Goal: Contribute content: Contribute content

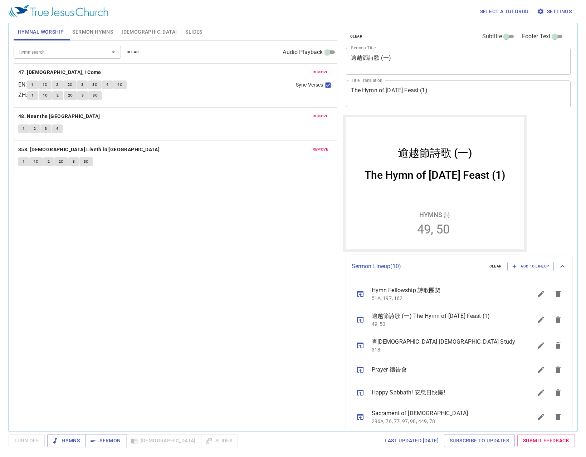
click at [162, 345] on div "Hymn search Hymn search clear Audio Playback remove 47. [DEMOGRAPHIC_DATA], I C…" at bounding box center [176, 233] width 324 height 385
click at [215, 294] on div "Hymn search Hymn search clear Audio Playback remove 47. Jesus, I Come EN : 1 1C…" at bounding box center [176, 233] width 324 height 385
click at [99, 438] on span "Sermon" at bounding box center [106, 440] width 30 height 9
click at [363, 370] on icon "sermon lineup list" at bounding box center [360, 370] width 6 height 6
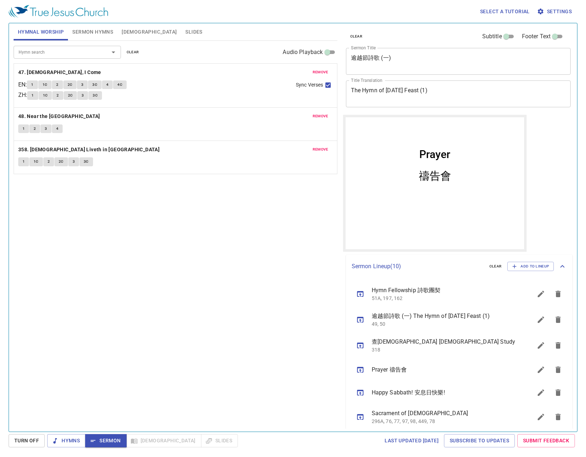
click at [155, 227] on div "Hymn search Hymn search clear Audio Playback remove 47. Jesus, I Come EN : 1 1C…" at bounding box center [176, 233] width 324 height 385
click at [194, 244] on div "Hymn search Hymn search clear Audio Playback remove 47. Jesus, I Come EN : 1 1C…" at bounding box center [176, 233] width 324 height 385
click at [140, 50] on button "clear" at bounding box center [132, 52] width 21 height 9
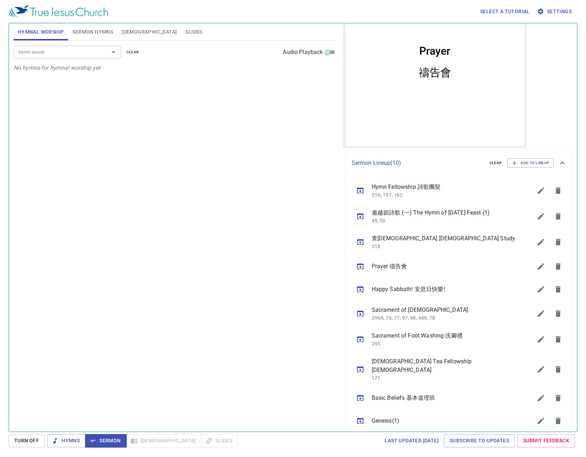
scroll to position [104, 0]
drag, startPoint x: 356, startPoint y: 217, endPoint x: 360, endPoint y: 177, distance: 40.3
click at [360, 177] on ul "Hymn Fellowship 詩歌團契 51A, 197, 162 逾越節詩歌 (一) The Hymn of Passover Feast (1) 49,…" at bounding box center [459, 304] width 227 height 260
click at [302, 209] on div "Hymn search Hymn search clear Audio Playback No hymns for hymnal worship yet" at bounding box center [176, 233] width 324 height 385
click at [217, 209] on div "Hymn search Hymn search clear Audio Playback No hymns for hymnal worship yet" at bounding box center [176, 233] width 324 height 385
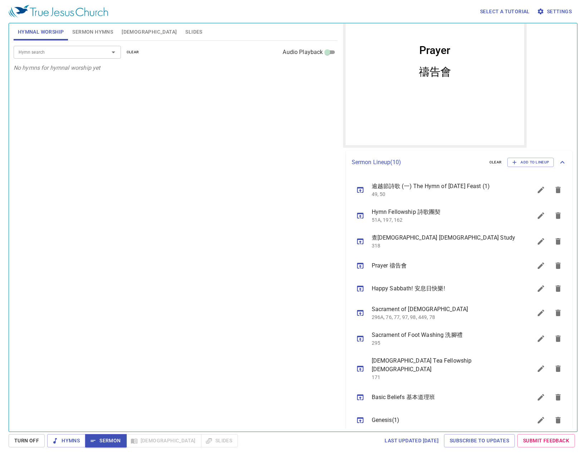
click at [536, 188] on icon "sermon lineup list" at bounding box center [540, 190] width 9 height 9
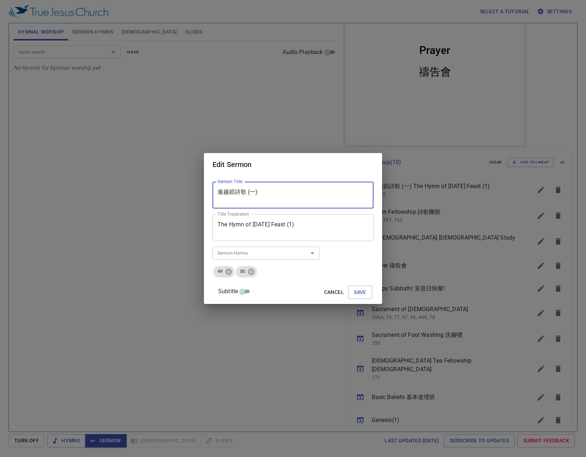
click at [305, 198] on textarea "逾越節詩歌 (一)" at bounding box center [292, 195] width 151 height 14
type textarea "逾越節詩歌 (二)"
type textarea "The Hymn of [DATE] Feast (2)"
click at [232, 269] on icon at bounding box center [228, 271] width 6 height 6
click at [239, 269] on ul "49 50" at bounding box center [292, 271] width 161 height 13
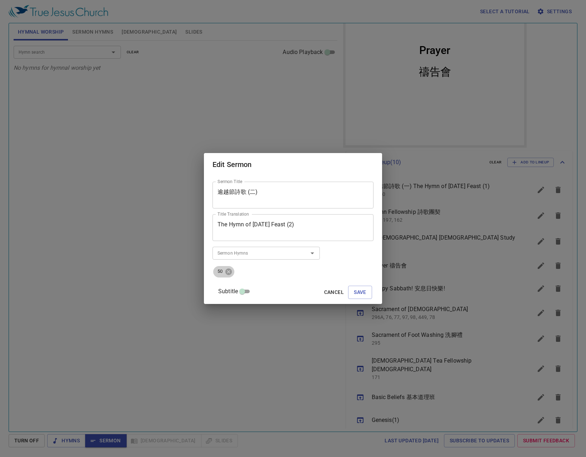
click at [234, 276] on div "50" at bounding box center [223, 271] width 21 height 11
click at [232, 270] on icon at bounding box center [228, 271] width 6 height 6
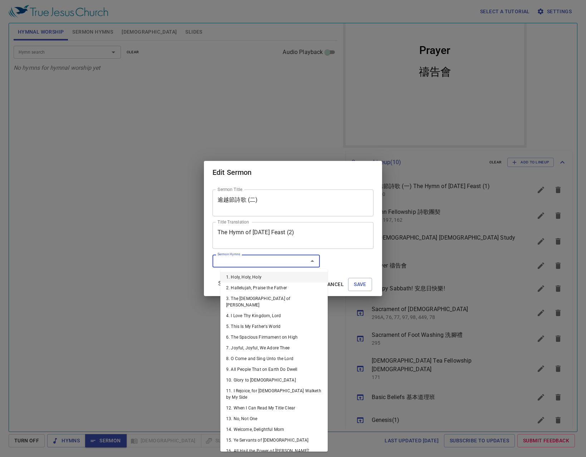
click at [237, 264] on input "Sermon Hymns" at bounding box center [256, 261] width 82 height 8
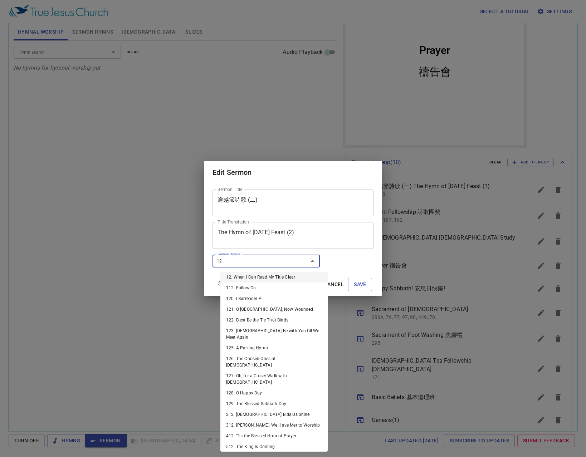
type input "128"
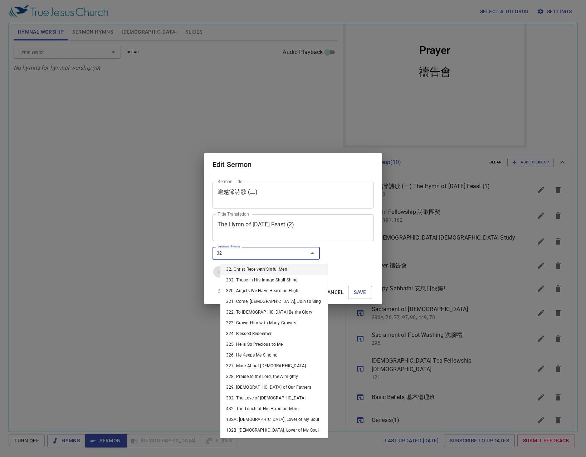
type input "325"
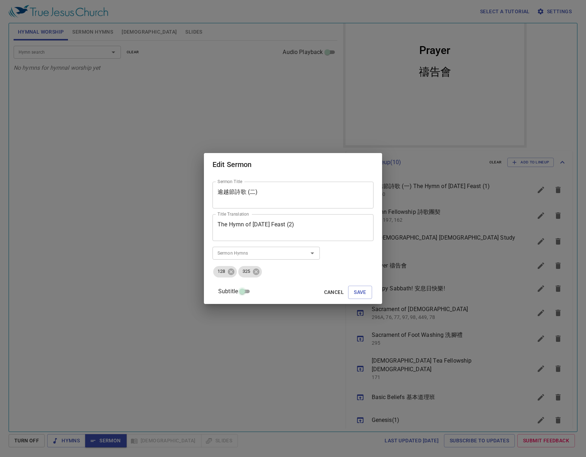
scroll to position [1, 0]
click at [348, 286] on button "Save" at bounding box center [360, 292] width 24 height 13
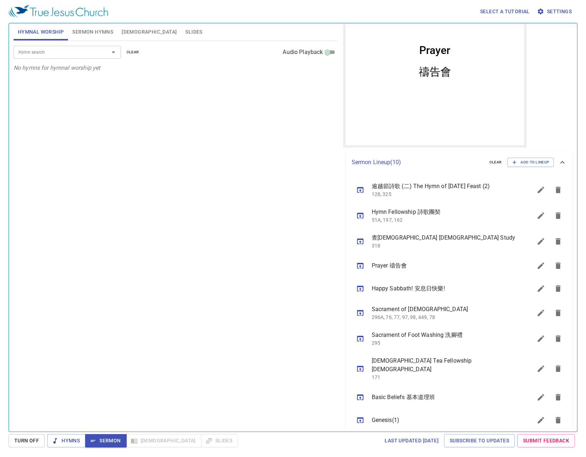
click at [240, 258] on div "Hymn search Hymn search clear Audio Playback No hymns for hymnal worship yet" at bounding box center [176, 233] width 324 height 385
drag, startPoint x: 234, startPoint y: 200, endPoint x: 234, endPoint y: 187, distance: 12.5
click at [234, 199] on div "Hymn search Hymn search clear Audio Playback No hymns for hymnal worship yet" at bounding box center [176, 233] width 324 height 385
click at [234, 168] on div "Hymn search Hymn search clear Audio Playback No hymns for hymnal worship yet" at bounding box center [176, 233] width 324 height 385
click at [94, 32] on span "Sermon Hymns" at bounding box center [92, 32] width 41 height 9
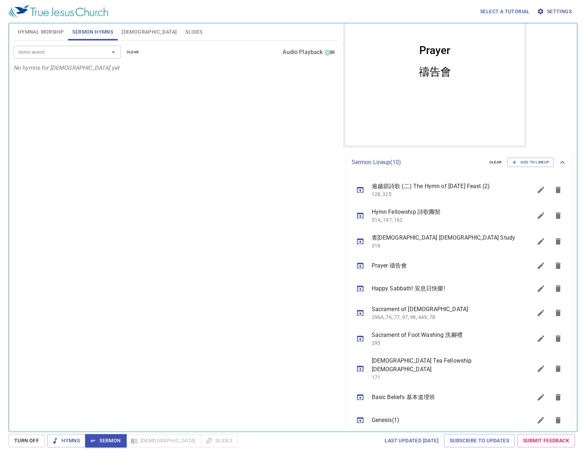
click at [41, 31] on span "Hymnal Worship" at bounding box center [41, 32] width 46 height 9
drag, startPoint x: 221, startPoint y: 13, endPoint x: 64, endPoint y: 181, distance: 230.2
click at [67, 177] on div "Hymn search Hymn search clear Audio Playback No hymns for hymnal worship yet" at bounding box center [176, 233] width 324 height 385
click at [196, 219] on div "Hymn search Hymn search clear Audio Playback No hymns for hymnal worship yet" at bounding box center [176, 233] width 324 height 385
click at [140, 103] on div "Hymn search Hymn search clear Audio Playback No hymns for hymnal worship yet" at bounding box center [176, 233] width 324 height 385
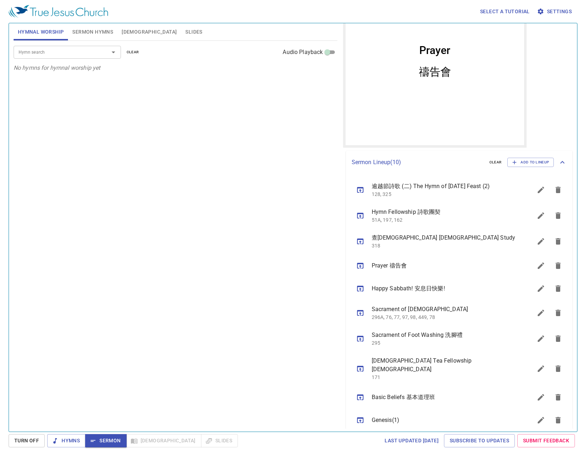
click at [235, 35] on div "Hymnal Worship Sermon Hymns Bible Slides" at bounding box center [176, 31] width 324 height 17
click at [68, 62] on div "Hymn search Hymn search clear Audio Playback" at bounding box center [176, 52] width 324 height 23
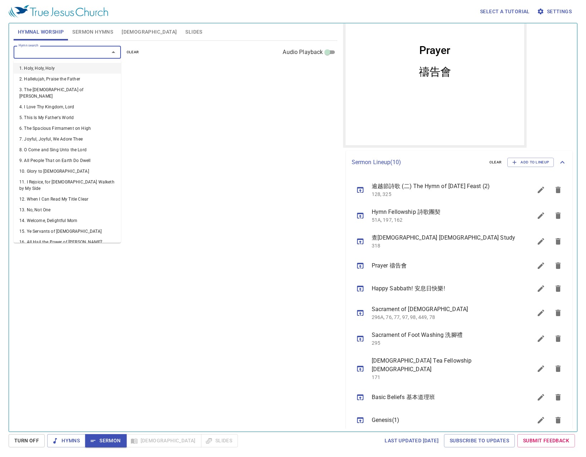
click at [68, 54] on input "Hymn search" at bounding box center [57, 52] width 82 height 8
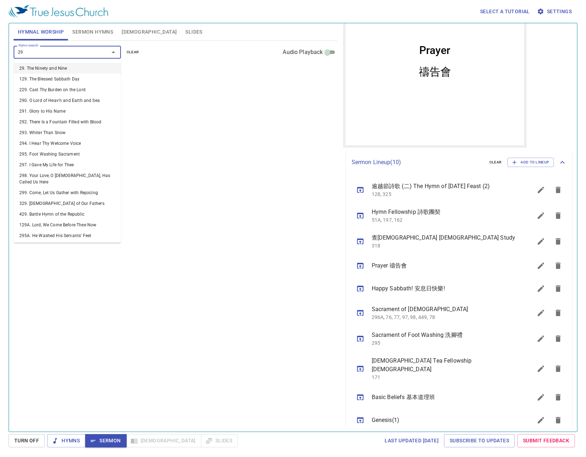
type input "290"
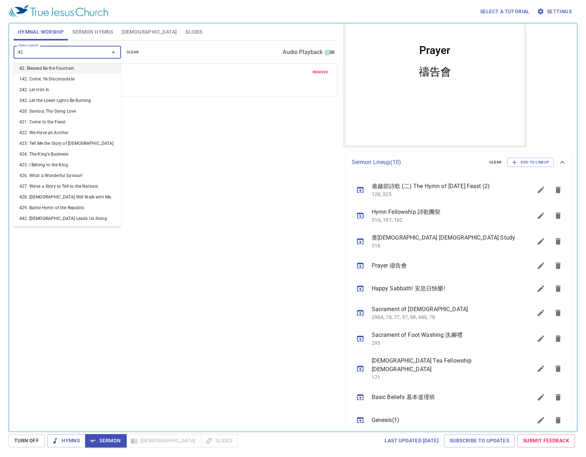
type input "425"
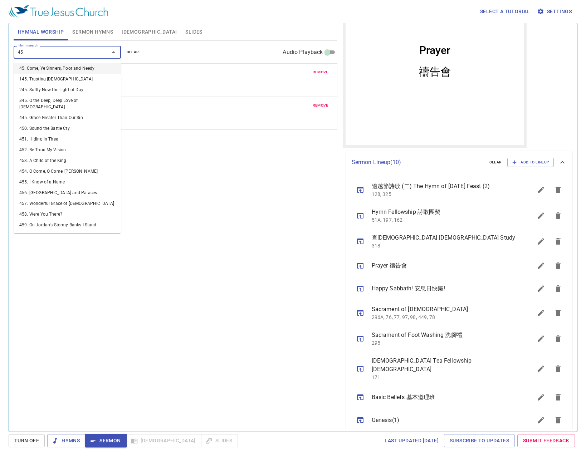
type input "459"
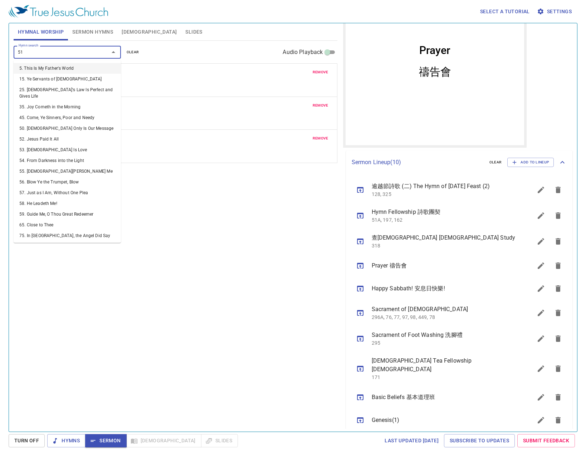
type input "510"
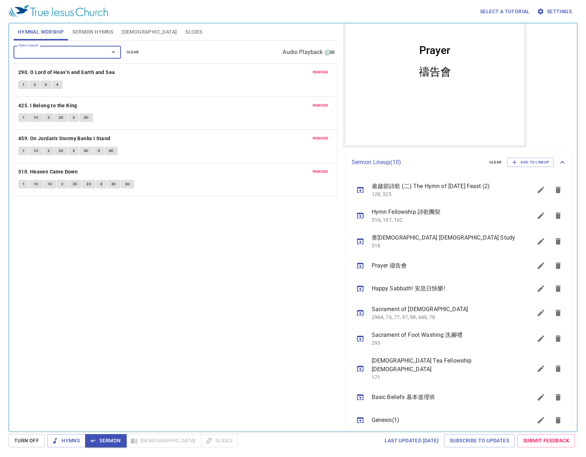
click at [185, 33] on span "Slides" at bounding box center [193, 32] width 17 height 9
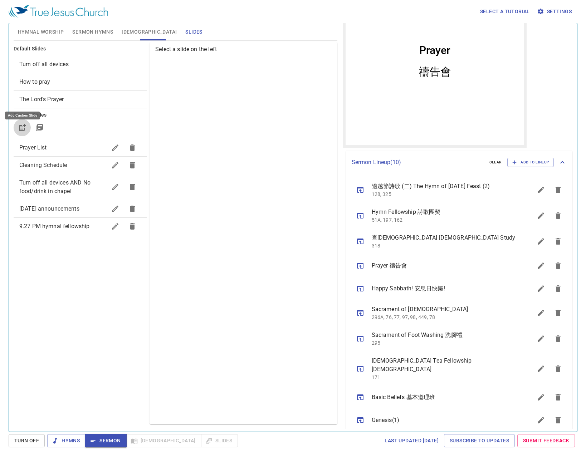
click at [25, 131] on icon "button" at bounding box center [22, 127] width 9 height 9
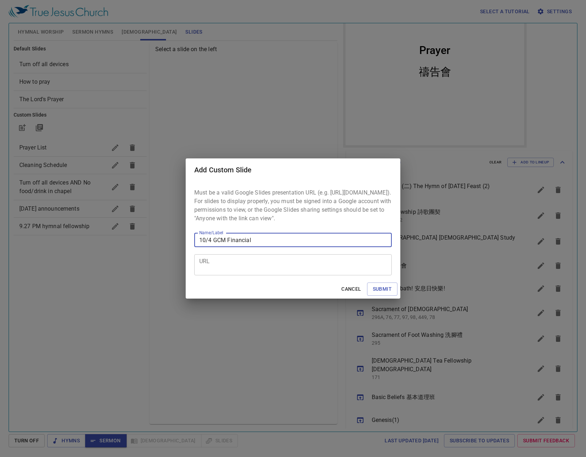
type input "10/4 GCM Financial"
click at [268, 275] on div "URL" at bounding box center [292, 264] width 197 height 21
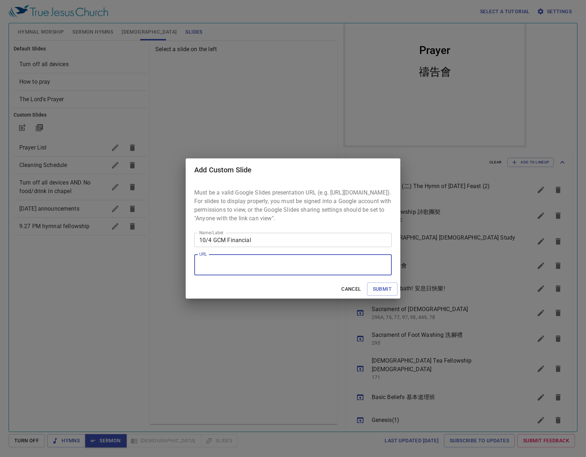
paste textarea "https://docs.google.com/presentation/d/1jo5dQW93vTLyYByZGrxpxPwBcJPh5G7cxdE3-81…"
type textarea "https://docs.google.com/presentation/d/1jo5dQW93vTLyYByZGrxpxPwBcJPh5G7cxdE3-81…"
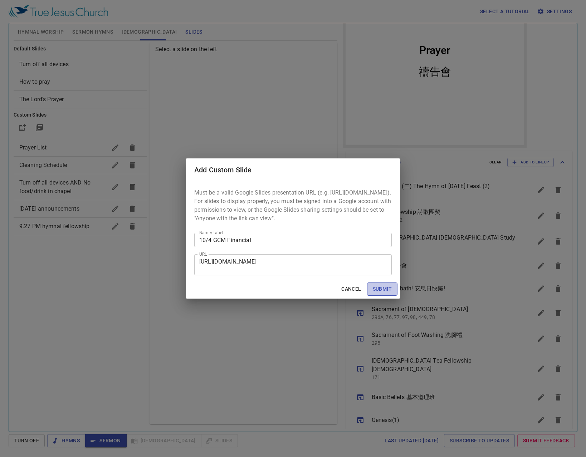
click at [385, 294] on span "Submit" at bounding box center [382, 289] width 19 height 9
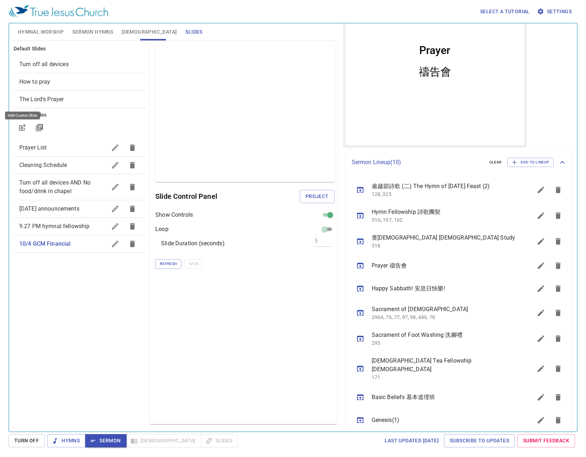
click at [327, 216] on input "checkbox" at bounding box center [330, 216] width 26 height 9
checkbox input "false"
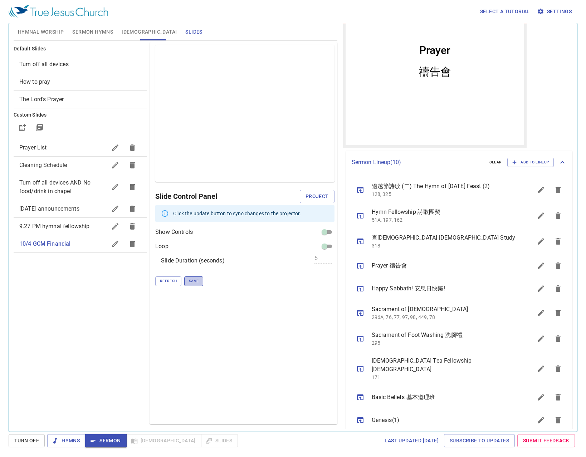
click at [189, 278] on span "Save" at bounding box center [194, 281] width 10 height 6
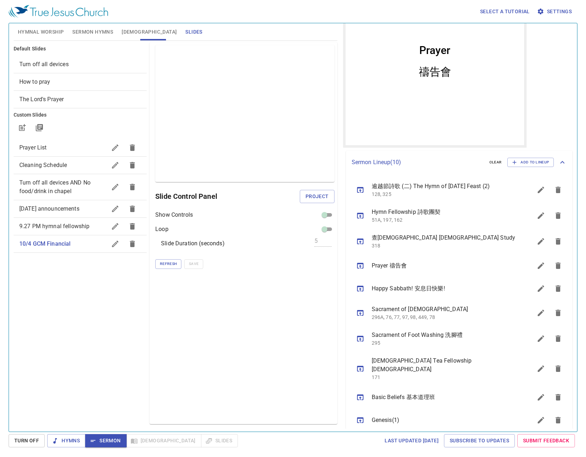
click at [532, 188] on button "sermon lineup list" at bounding box center [540, 189] width 17 height 17
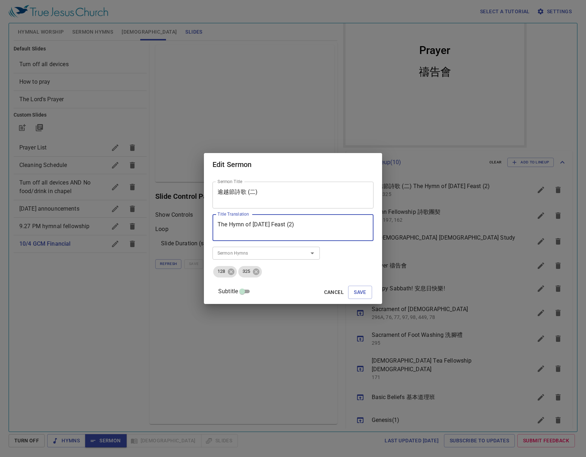
drag, startPoint x: 314, startPoint y: 223, endPoint x: 119, endPoint y: 197, distance: 196.6
click at [119, 197] on div "Edit Sermon Sermon Title 逾越節詩歌 (二) Sermon Title Title Translation The Hymn of P…" at bounding box center [293, 228] width 586 height 457
drag, startPoint x: 310, startPoint y: 191, endPoint x: 186, endPoint y: 182, distance: 124.3
click at [187, 182] on div "Edit Sermon Sermon Title 逾越節詩歌 (二) Sermon Title Title Translation The Hymn of P…" at bounding box center [293, 228] width 586 height 457
paste textarea "The Hymn of Passover Feast (2"
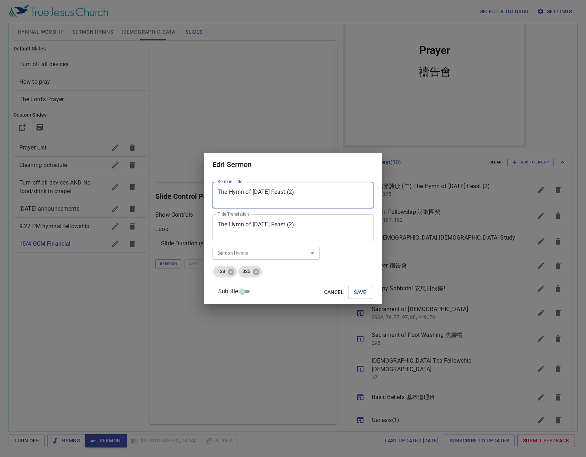
type textarea "逾越節詩歌 (二)"
click at [324, 290] on span "Cancel" at bounding box center [334, 292] width 20 height 9
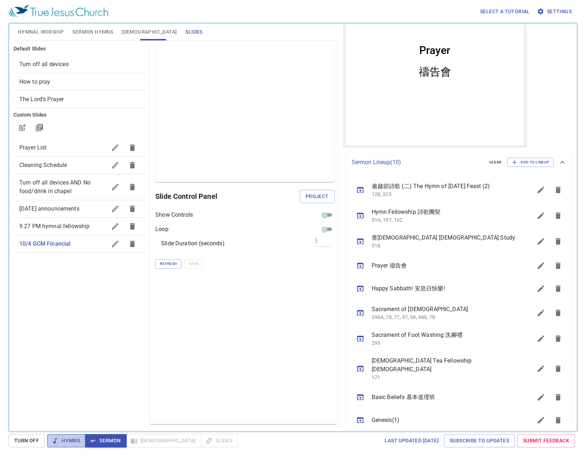
click at [82, 436] on button "Hymns" at bounding box center [66, 440] width 38 height 13
click at [104, 434] on button "Sermon" at bounding box center [105, 440] width 41 height 13
click at [40, 34] on span "Hymnal Worship" at bounding box center [41, 32] width 46 height 9
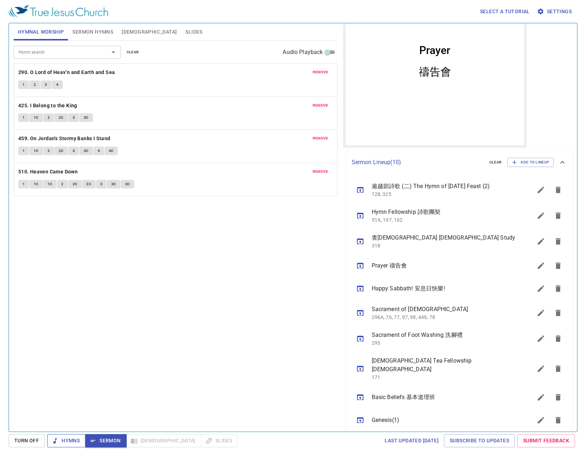
click at [75, 443] on span "Hymns" at bounding box center [66, 440] width 27 height 9
click at [20, 81] on button "1" at bounding box center [23, 84] width 11 height 9
click at [33, 85] on button "2" at bounding box center [34, 84] width 11 height 9
click at [42, 83] on button "3" at bounding box center [45, 84] width 11 height 9
click at [58, 87] on span "4" at bounding box center [57, 85] width 2 height 6
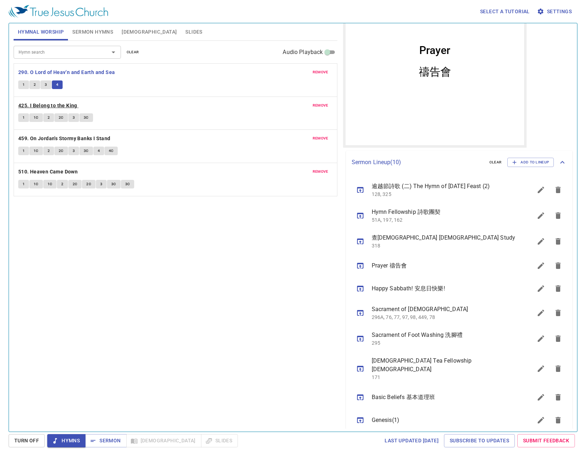
click at [33, 108] on b "425. I Belong to the King" at bounding box center [47, 105] width 59 height 9
click at [24, 117] on span "1" at bounding box center [24, 117] width 2 height 6
click at [33, 120] on button "1C" at bounding box center [36, 117] width 14 height 9
click at [50, 115] on button "2" at bounding box center [48, 117] width 11 height 9
click at [85, 114] on span "3C" at bounding box center [86, 117] width 5 height 6
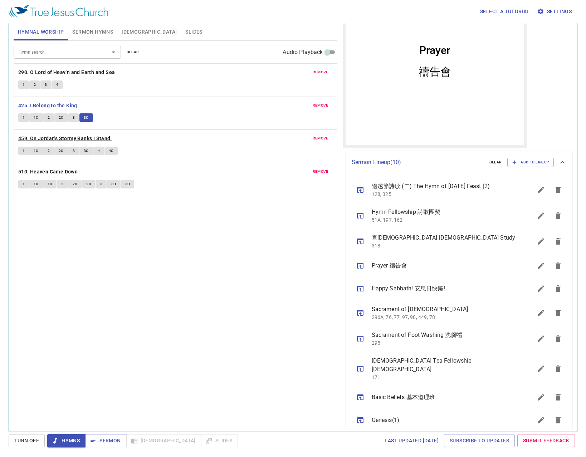
click at [30, 138] on b "459. On Jordan's Stormy Banks I Stand" at bounding box center [64, 138] width 92 height 9
click at [25, 150] on button "1" at bounding box center [23, 151] width 11 height 9
click at [37, 149] on span "1C" at bounding box center [36, 151] width 5 height 6
click at [50, 151] on button "2" at bounding box center [48, 151] width 11 height 9
click at [99, 153] on span "4" at bounding box center [99, 151] width 2 height 6
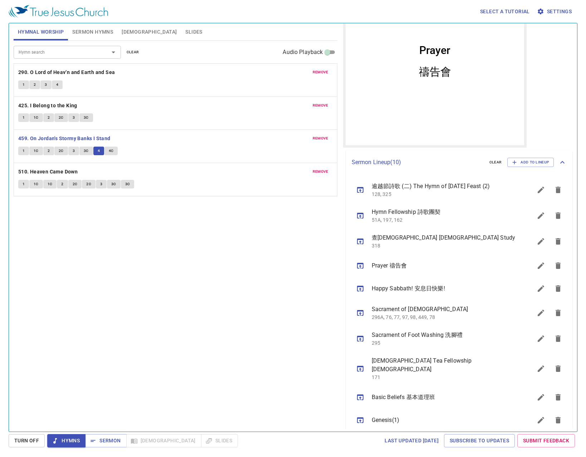
click at [108, 158] on div "remove 459. On Jordan's Stormy Banks I Stand 1 1C 2 2C 3 3C 4 4C" at bounding box center [175, 146] width 323 height 33
click at [113, 151] on button "4C" at bounding box center [111, 151] width 14 height 9
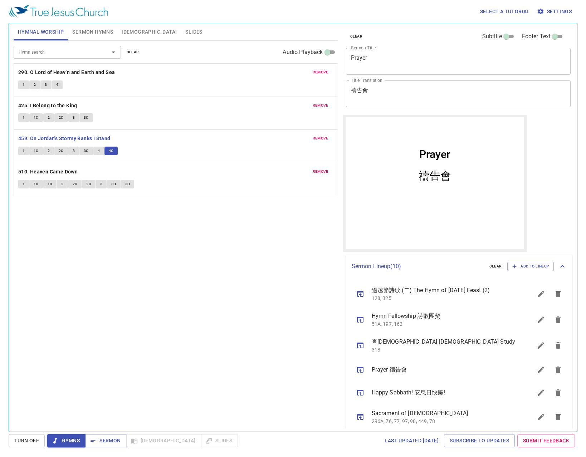
scroll to position [104, 0]
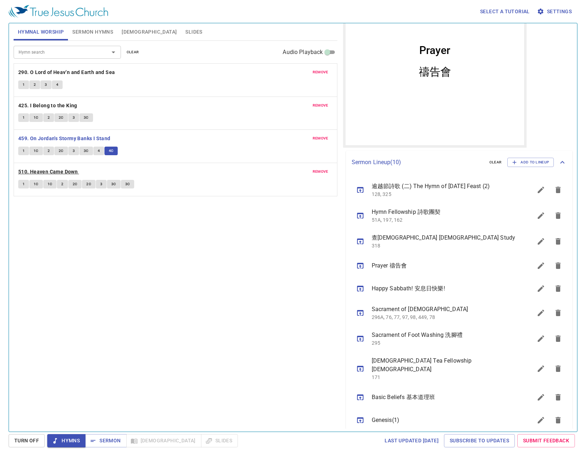
click at [68, 169] on b "510. Heaven Came Down" at bounding box center [47, 171] width 59 height 9
click at [27, 183] on button "1" at bounding box center [23, 184] width 11 height 9
click at [363, 191] on icon "sermon lineup list" at bounding box center [360, 190] width 6 height 6
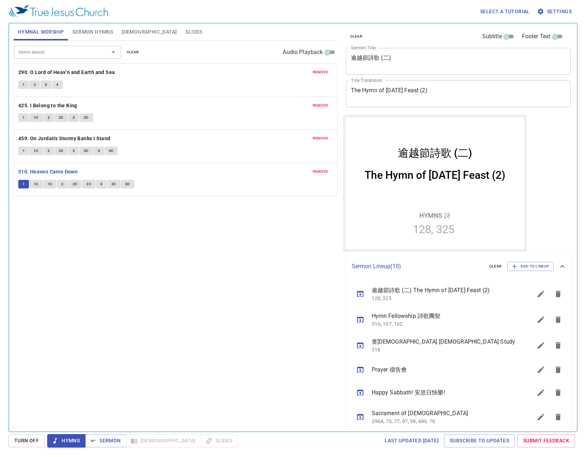
scroll to position [104, 0]
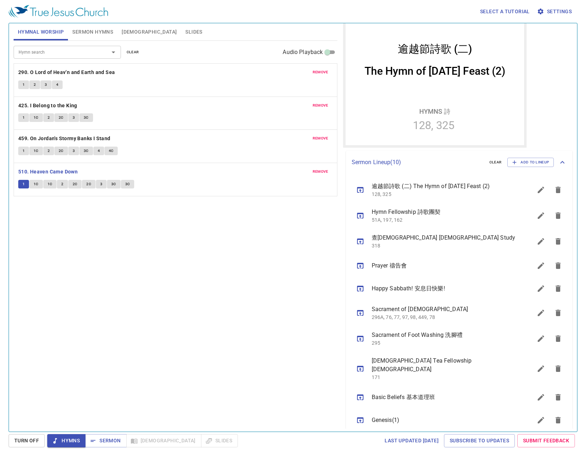
click at [34, 185] on span "1C" at bounding box center [36, 184] width 5 height 6
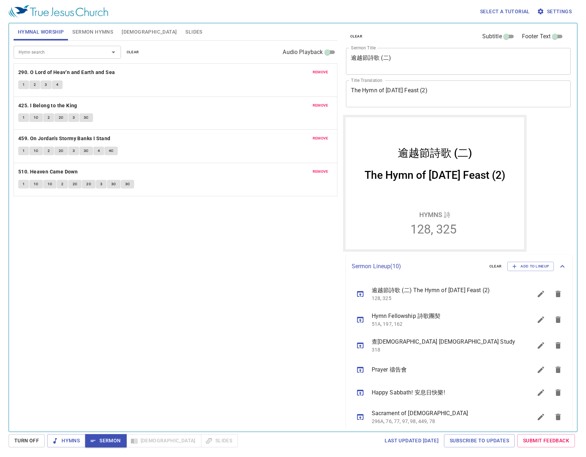
scroll to position [104, 0]
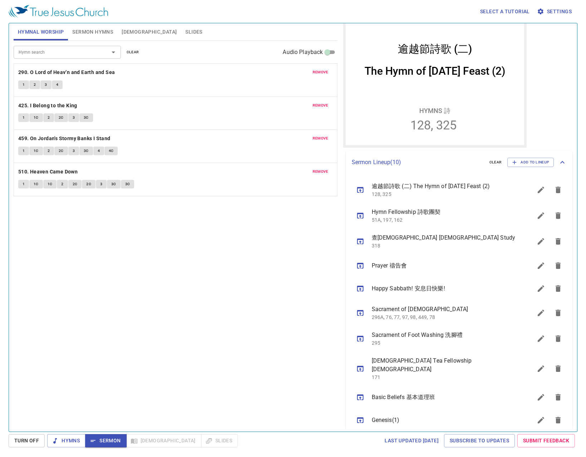
click at [100, 38] on button "Sermon Hymns" at bounding box center [92, 31] width 49 height 17
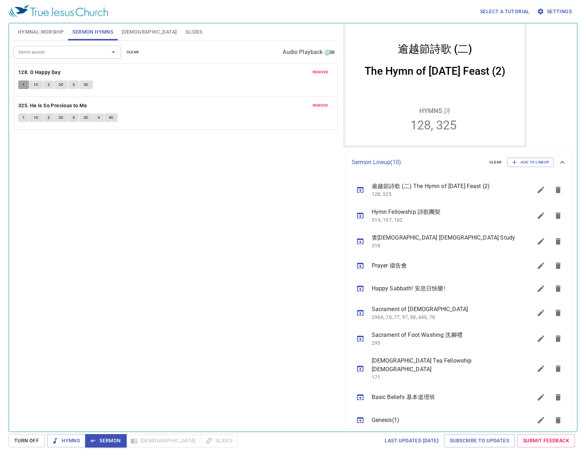
click at [26, 84] on button "1" at bounding box center [23, 84] width 11 height 9
click at [36, 85] on span "1C" at bounding box center [36, 85] width 5 height 6
click at [48, 85] on span "2" at bounding box center [49, 85] width 2 height 6
click at [62, 87] on span "2C" at bounding box center [61, 85] width 5 height 6
click at [74, 85] on span "3" at bounding box center [74, 85] width 2 height 6
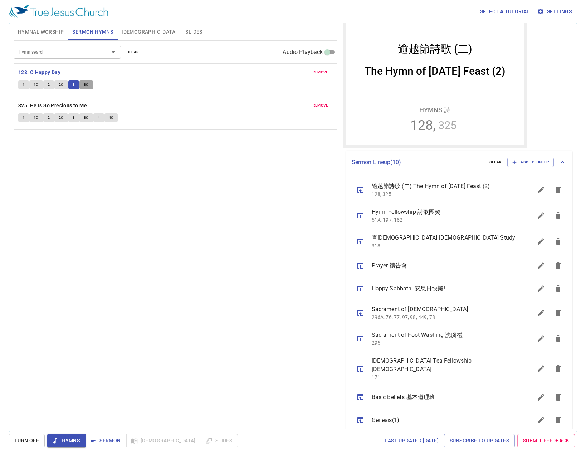
click at [84, 81] on button "3C" at bounding box center [86, 84] width 14 height 9
click at [128, 95] on div "remove 128. O Happy Day 1 1C 2 2C 3 3C" at bounding box center [175, 80] width 323 height 33
click at [101, 434] on button "Sermon" at bounding box center [105, 440] width 41 height 13
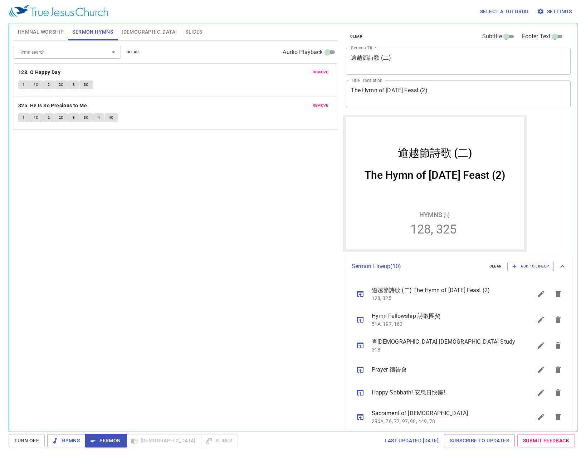
scroll to position [104, 0]
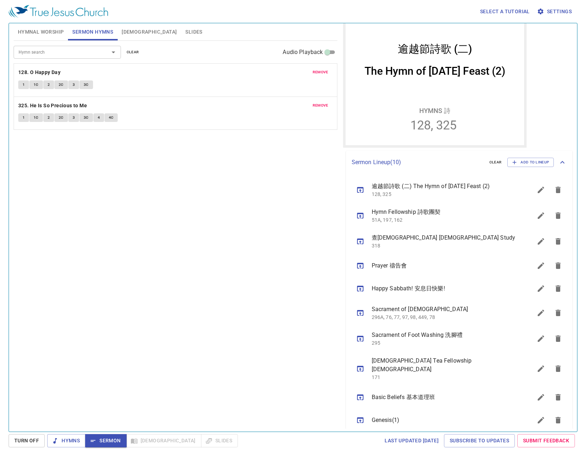
click at [68, 48] on input "Hymn search" at bounding box center [57, 52] width 82 height 8
click at [136, 34] on span "[DEMOGRAPHIC_DATA]" at bounding box center [149, 32] width 55 height 9
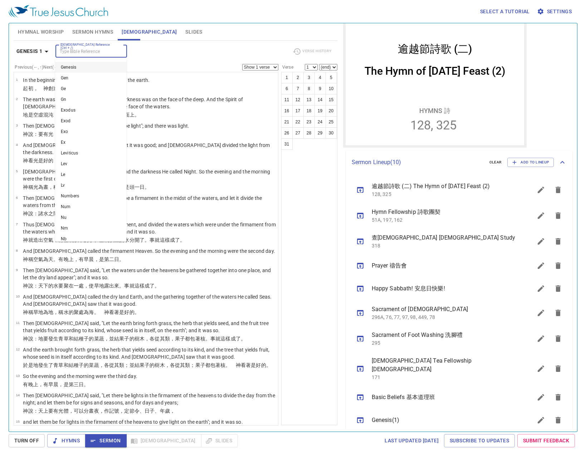
click at [68, 49] on input "[DEMOGRAPHIC_DATA] Reference (Ctrl + /)" at bounding box center [85, 51] width 55 height 8
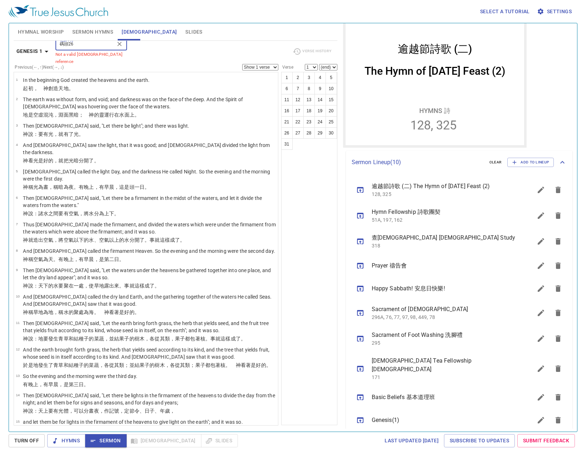
drag, startPoint x: 86, startPoint y: 51, endPoint x: 33, endPoint y: 56, distance: 53.6
click at [33, 56] on div "Genesis 1 Bible Reference (Ctrl + /) 碼頭26 Bible Reference (Ctrl + /) Not a vali…" at bounding box center [176, 54] width 324 height 20
type input "mat 26"
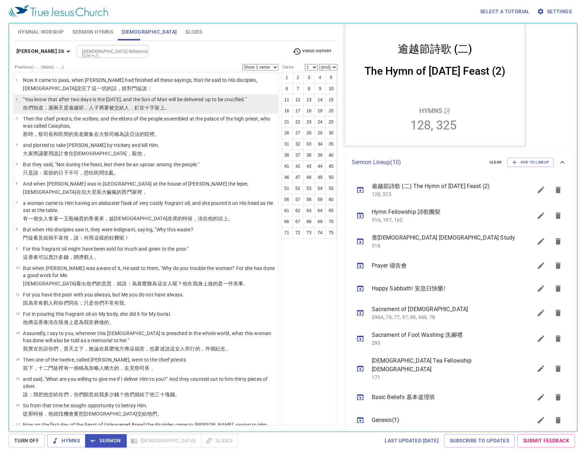
scroll to position [3, 0]
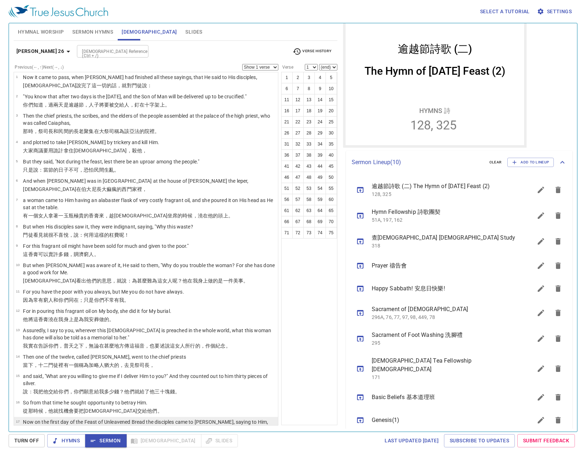
click at [155, 418] on p "Now on the first day of the Feast of Unleavened Bread the disciples came to [PE…" at bounding box center [149, 425] width 253 height 14
select select "17"
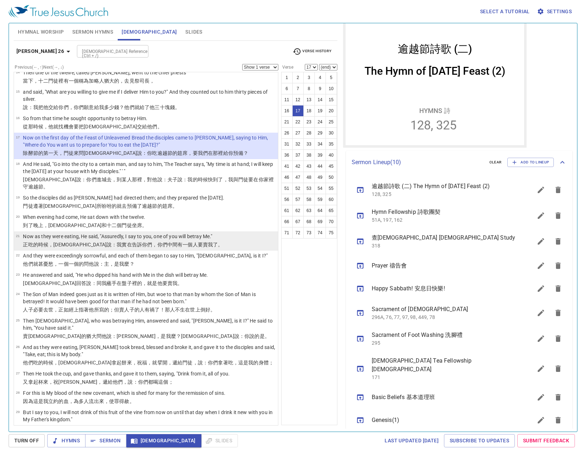
scroll to position [292, 0]
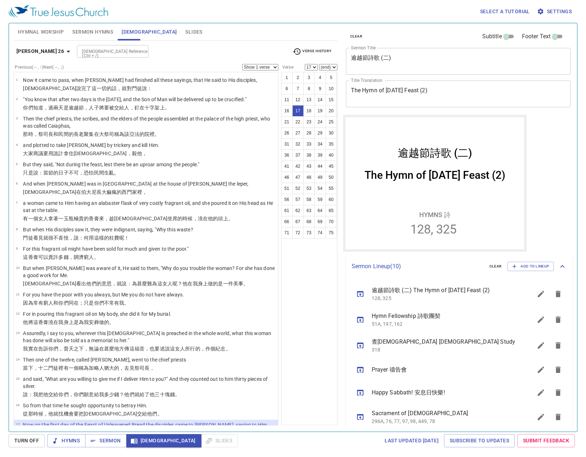
scroll to position [104, 0]
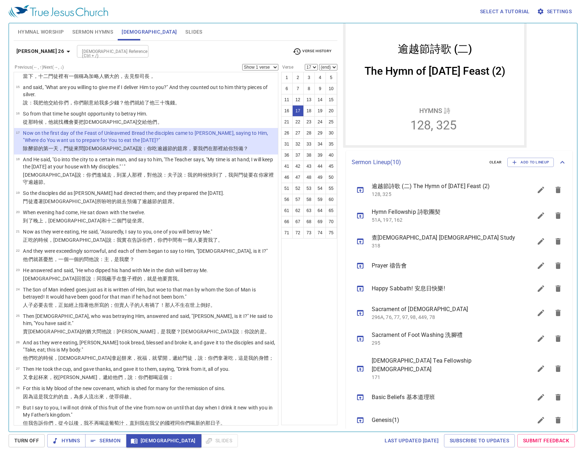
click at [119, 431] on p "And when they had sung a hymn, they went out to the [GEOGRAPHIC_DATA]." at bounding box center [109, 434] width 173 height 7
select select "30"
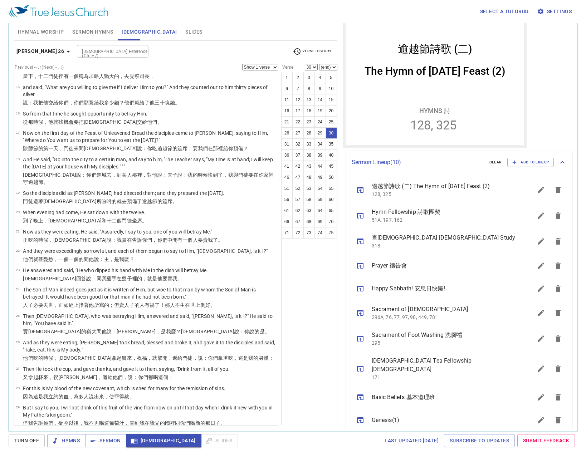
scroll to position [468, 0]
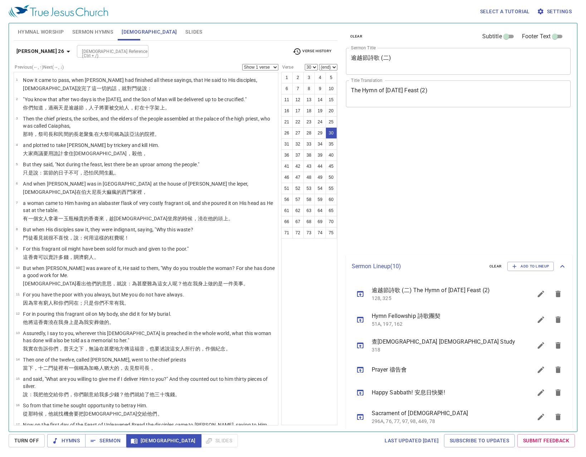
select select "30"
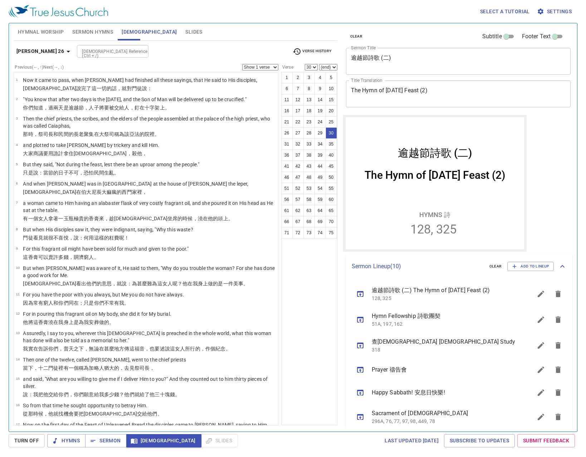
scroll to position [104, 0]
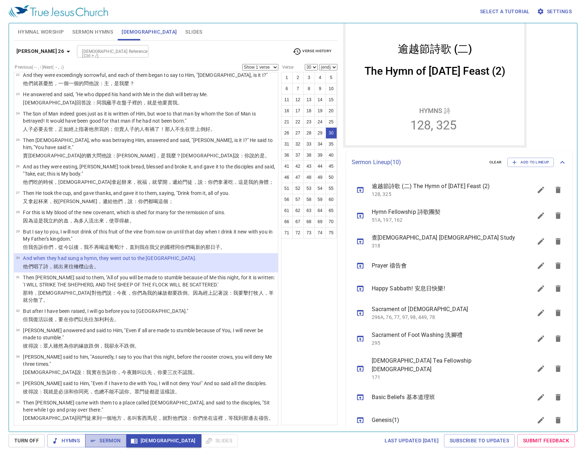
drag, startPoint x: 110, startPoint y: 436, endPoint x: 107, endPoint y: 437, distance: 3.7
click at [110, 437] on span "Sermon" at bounding box center [106, 440] width 30 height 9
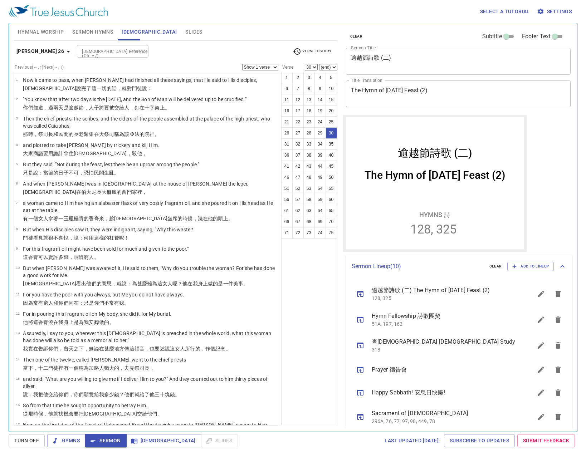
scroll to position [104, 0]
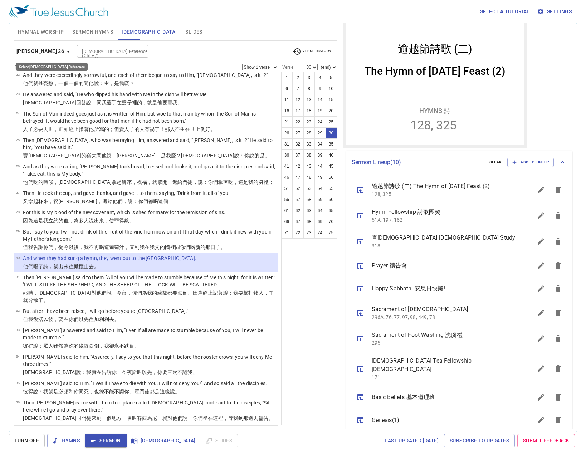
click at [48, 53] on b "[PERSON_NAME] 26" at bounding box center [40, 51] width 48 height 9
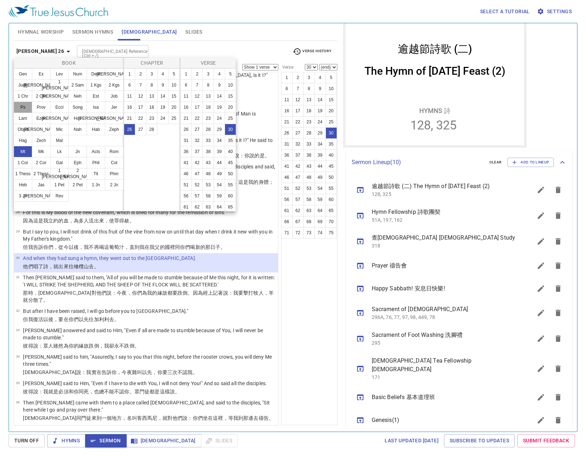
click at [23, 107] on button "Ps" at bounding box center [23, 107] width 19 height 11
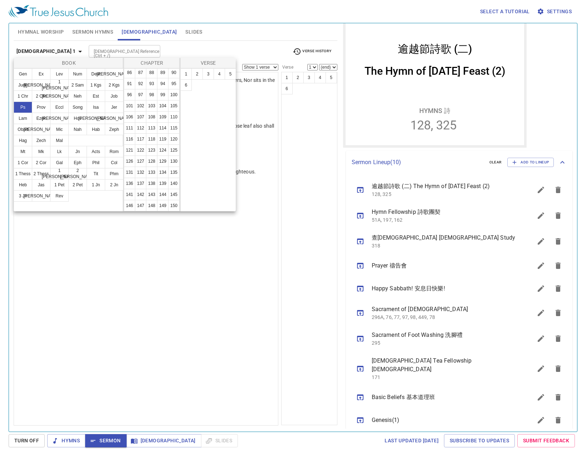
scroll to position [250, 0]
click at [146, 145] on button "118" at bounding box center [151, 138] width 11 height 11
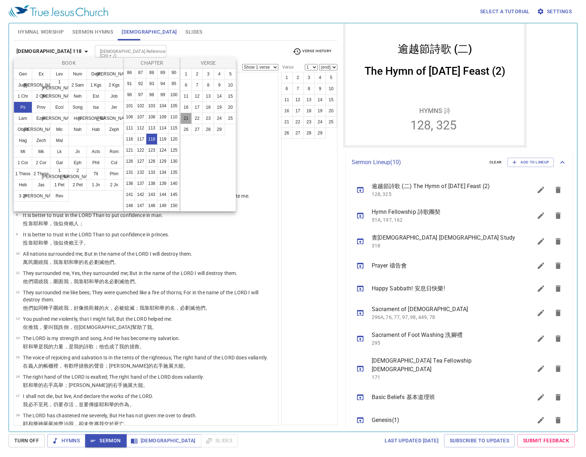
click at [190, 118] on button "21" at bounding box center [185, 118] width 11 height 11
select select "21"
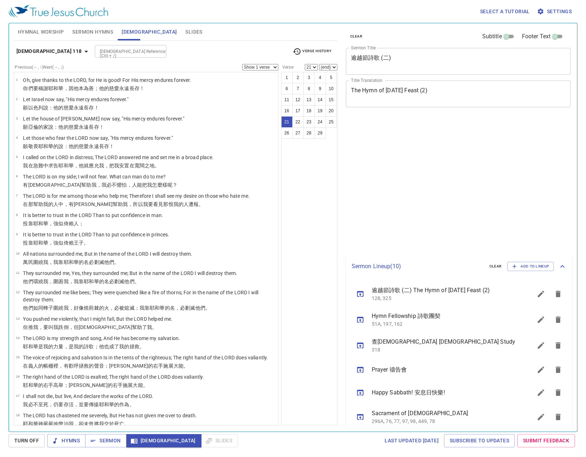
select select "21"
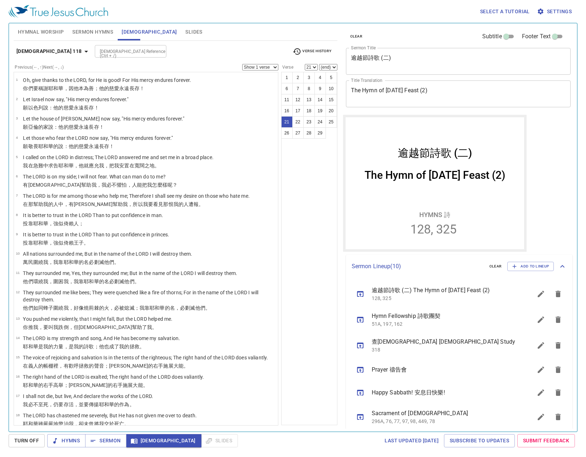
scroll to position [104, 0]
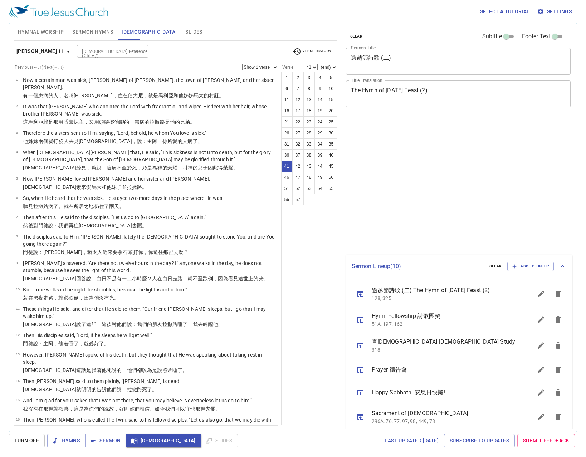
select select "41"
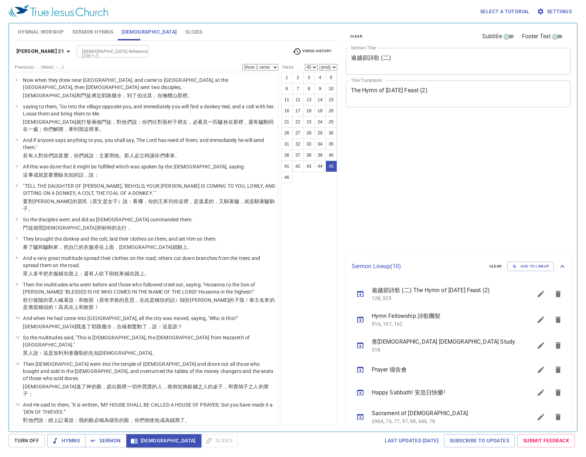
select select "45"
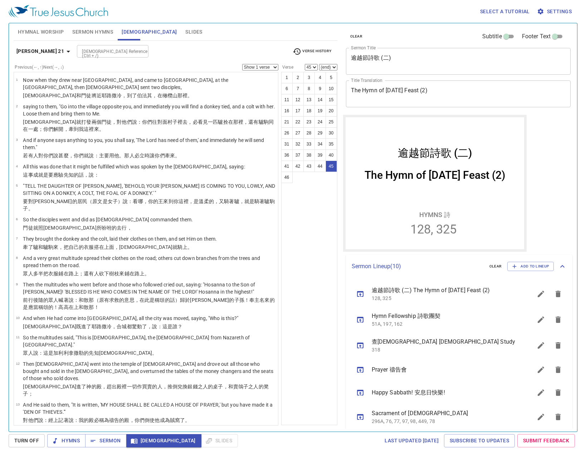
scroll to position [104, 0]
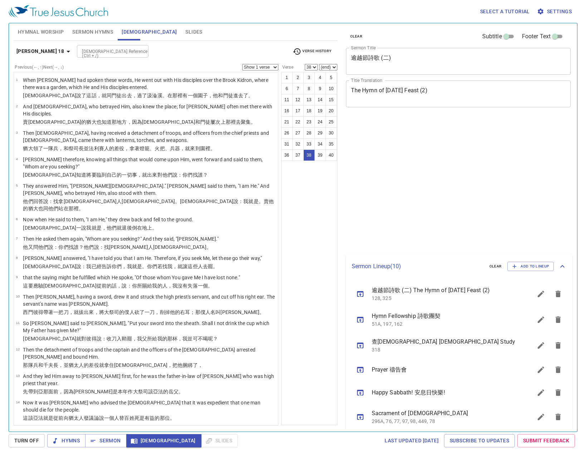
select select "38"
select select "39"
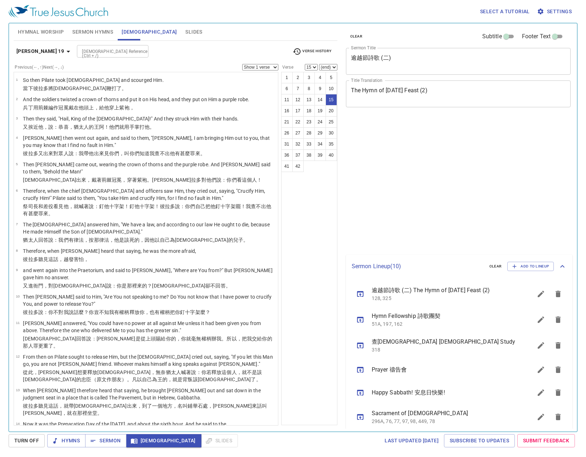
select select "15"
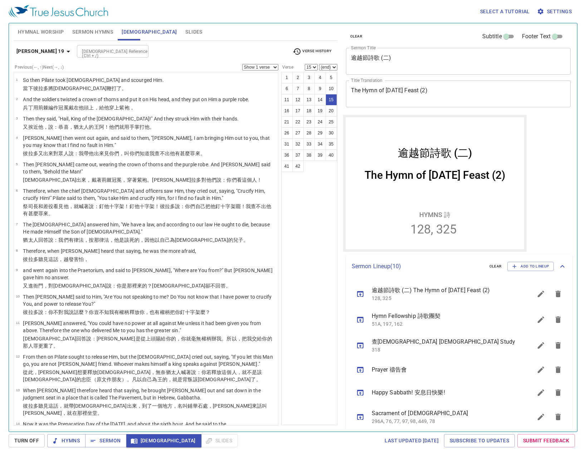
scroll to position [104, 0]
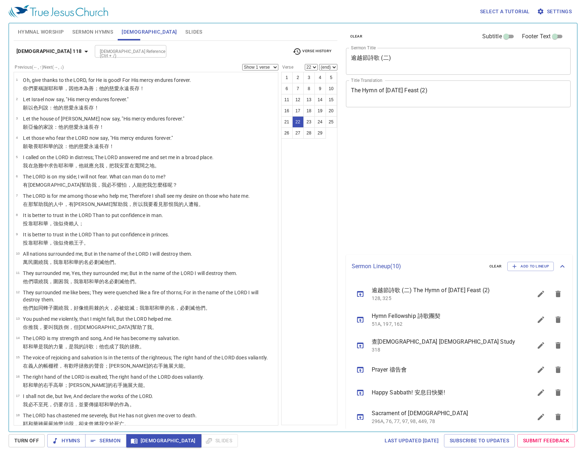
select select "22"
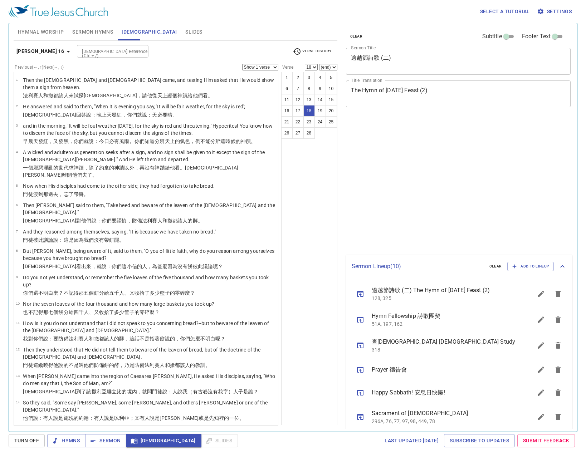
select select "18"
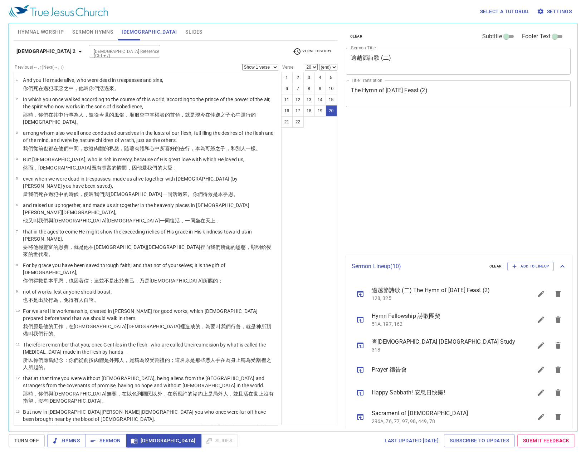
select select "20"
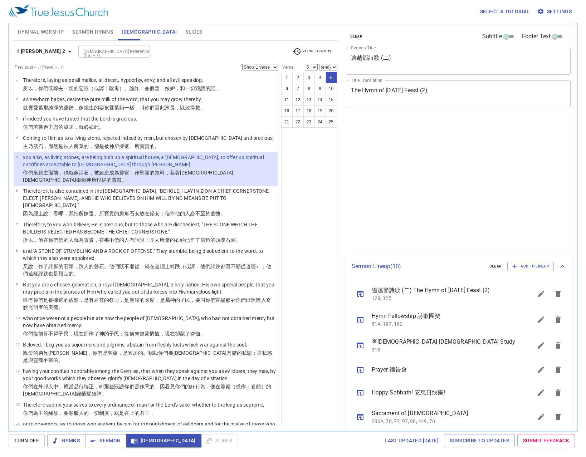
select select "5"
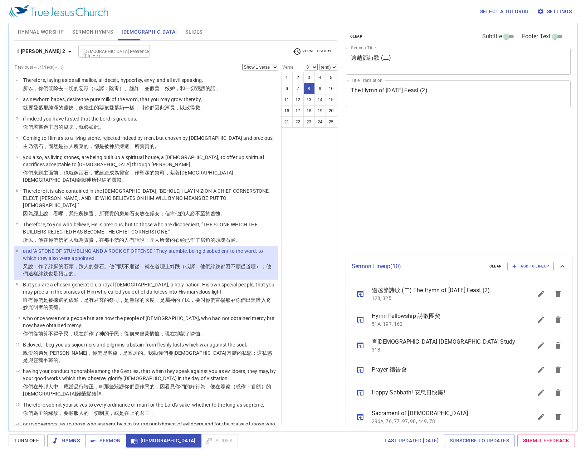
select select "8"
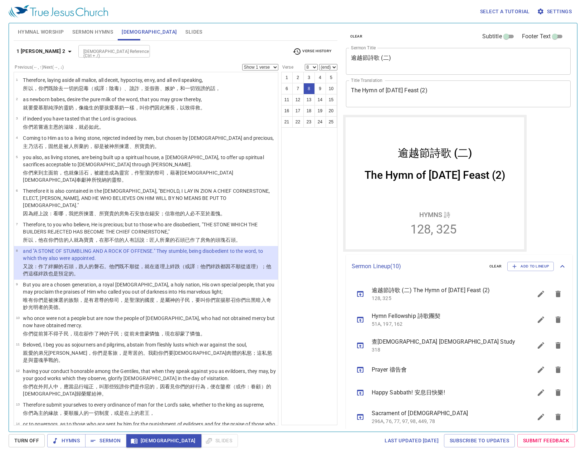
click at [40, 46] on button "1 Peter 2" at bounding box center [45, 51] width 63 height 13
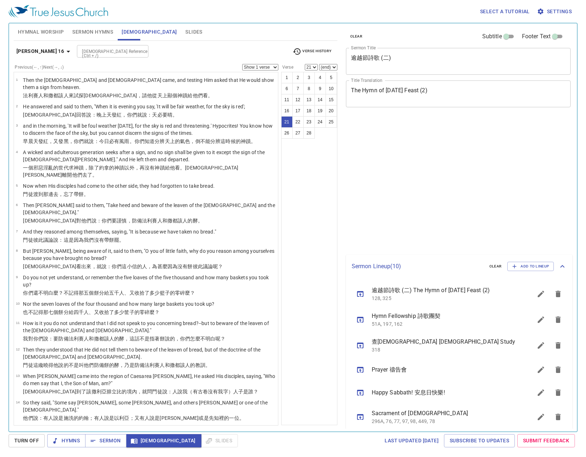
select select "21"
select select "22"
select select "23"
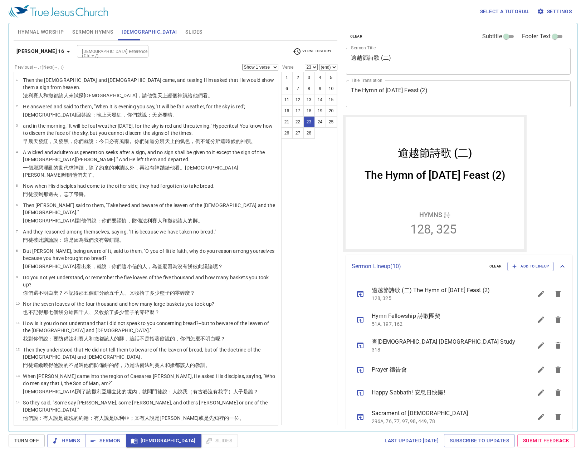
click at [185, 34] on span "Slides" at bounding box center [193, 32] width 17 height 9
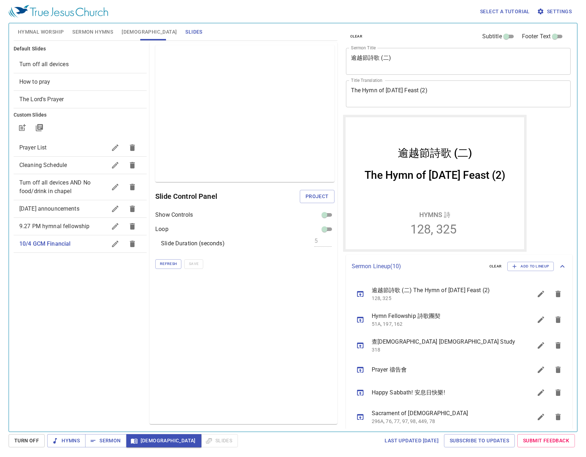
scroll to position [104, 0]
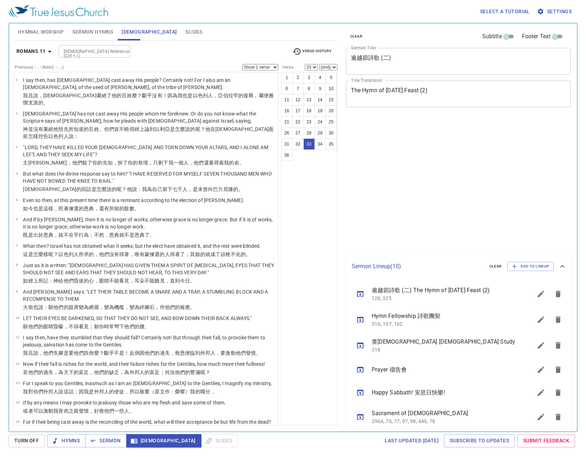
select select "33"
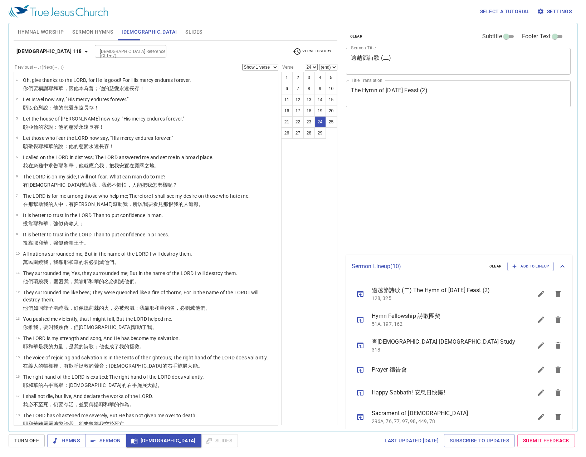
select select "24"
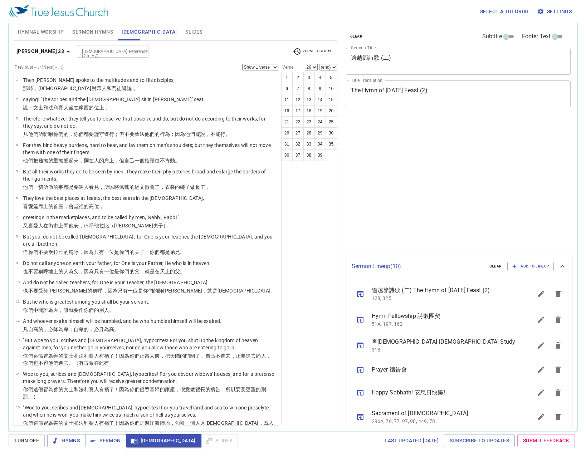
select select "26"
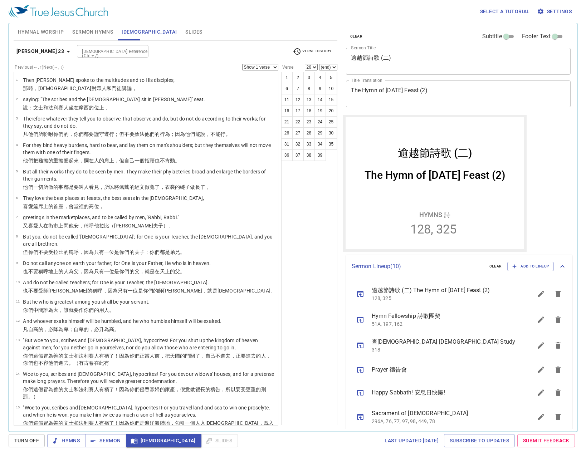
scroll to position [104, 0]
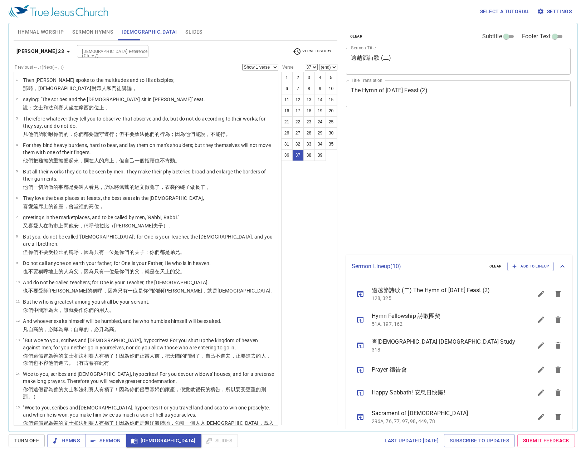
select select "37"
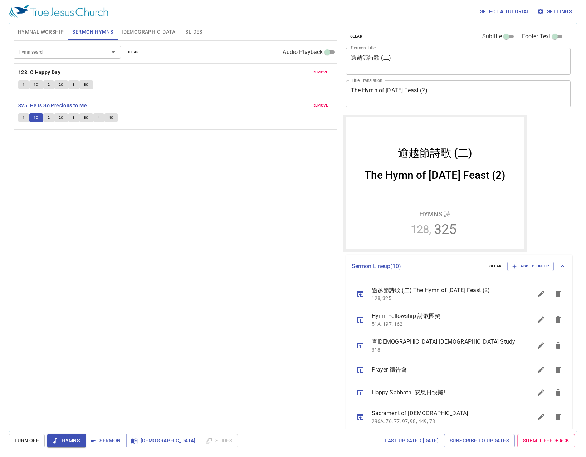
click at [128, 399] on div "Hymn search Hymn search clear Audio Playback remove 128. O Happy Day 1 1C 2 2C …" at bounding box center [176, 233] width 324 height 385
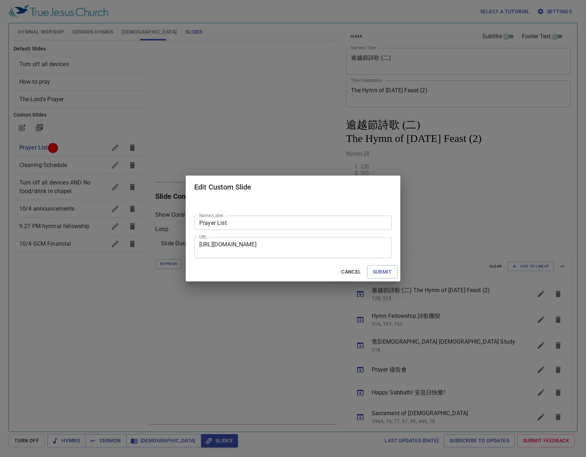
click at [351, 280] on div "Cancel Submit" at bounding box center [293, 271] width 215 height 19
click at [351, 270] on span "Cancel" at bounding box center [351, 271] width 20 height 9
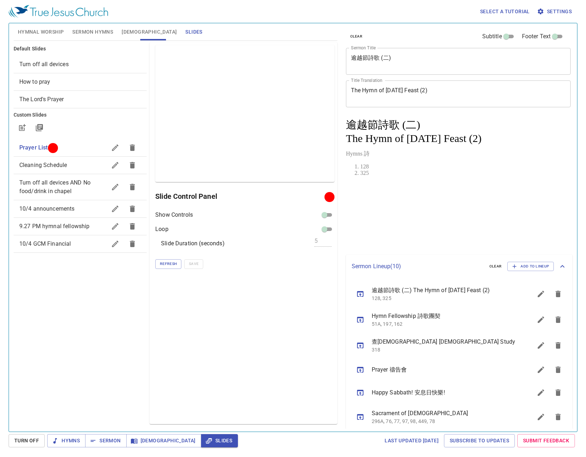
scroll to position [104, 0]
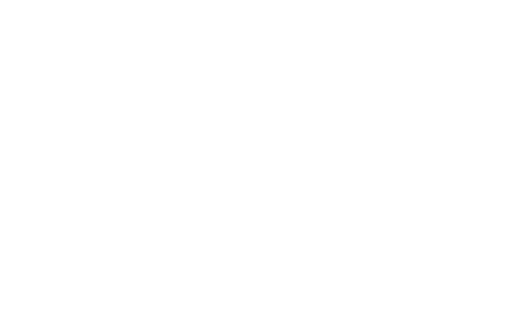
click at [508, 3] on html at bounding box center [257, 1] width 515 height 3
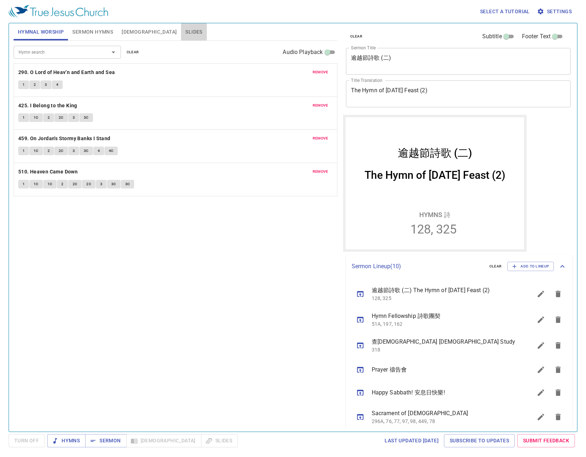
click at [185, 28] on span "Slides" at bounding box center [193, 32] width 17 height 9
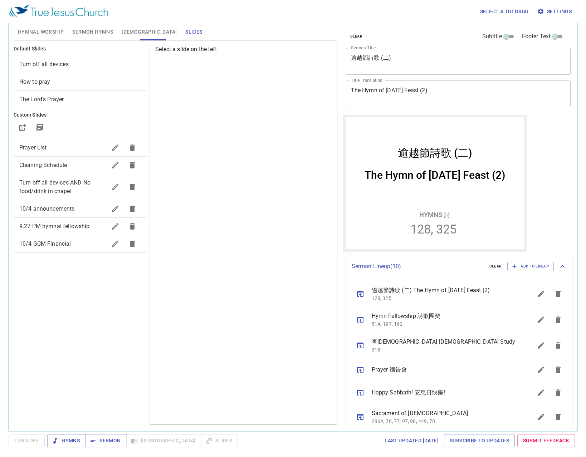
click at [71, 208] on span "10/4 announcements" at bounding box center [46, 208] width 55 height 7
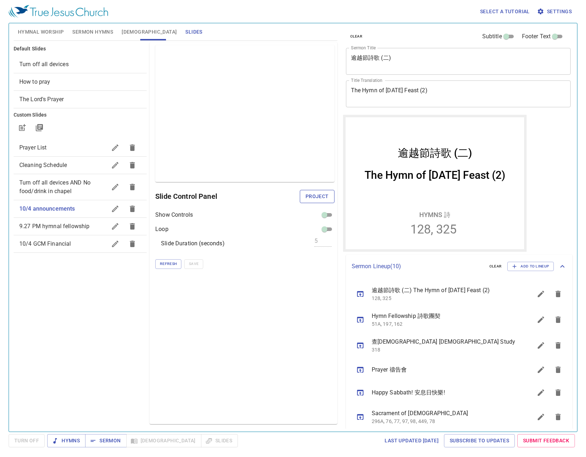
click at [325, 199] on span "Project" at bounding box center [316, 196] width 23 height 9
click at [117, 205] on icon "button" at bounding box center [115, 209] width 9 height 9
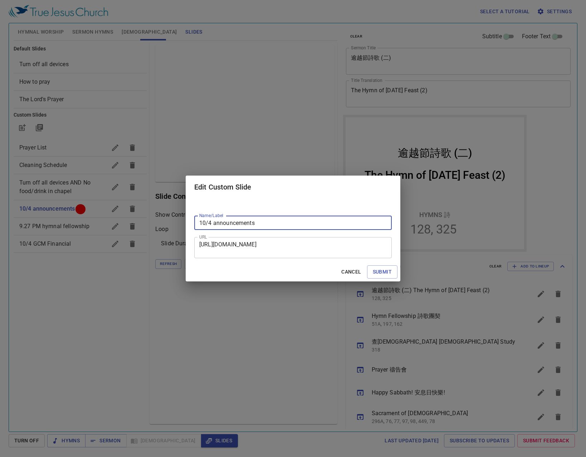
click at [246, 245] on textarea "[URL][DOMAIN_NAME]" at bounding box center [292, 248] width 187 height 14
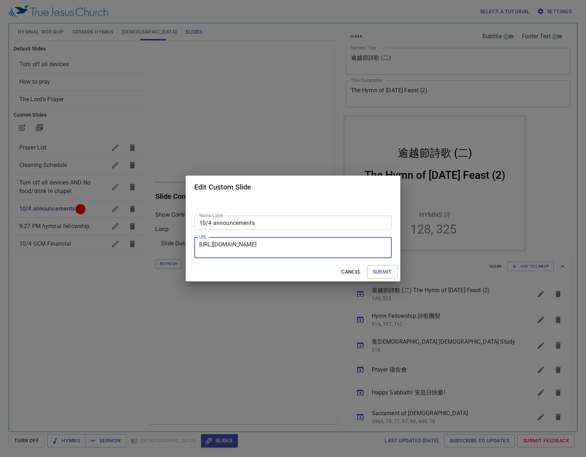
paste textarea "EpU5tZVAnWKkuQ8SxL0Q9Y6Zm2z8VkJB/edit?slide=id.p1#slide=id.p1"
type textarea "[URL][DOMAIN_NAME]"
click at [382, 267] on span "Submit" at bounding box center [382, 271] width 19 height 9
checkbox input "true"
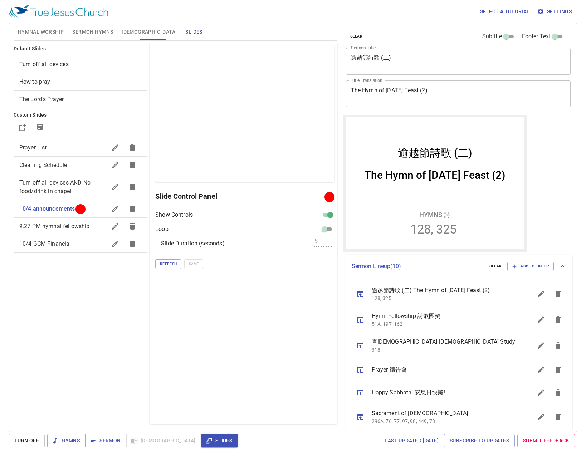
click at [329, 215] on input "checkbox" at bounding box center [330, 216] width 26 height 9
checkbox input "false"
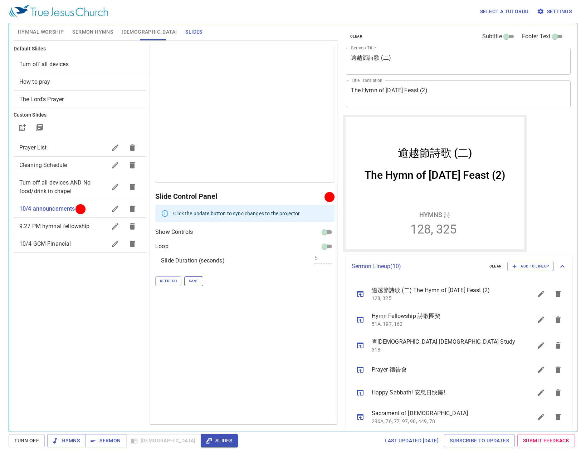
click at [194, 278] on span "Save" at bounding box center [194, 281] width 10 height 6
